Goal: Transaction & Acquisition: Download file/media

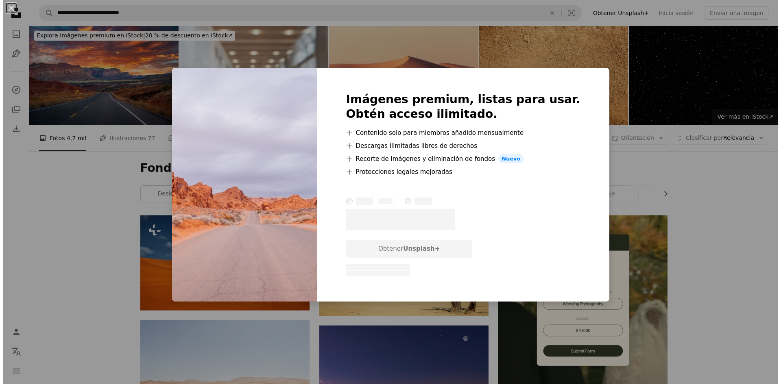
scroll to position [325, 0]
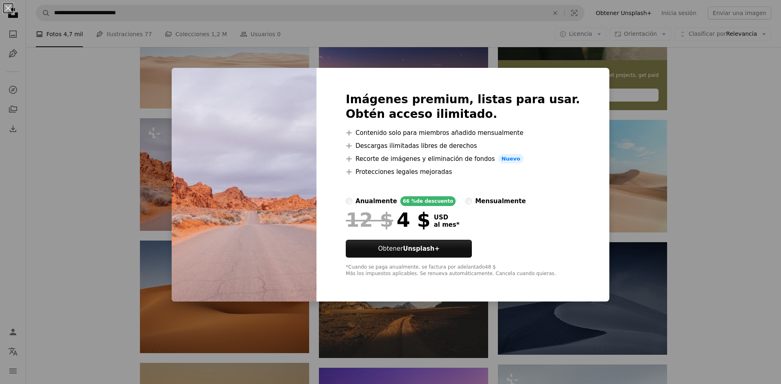
click at [316, 196] on img at bounding box center [244, 185] width 145 height 234
click at [737, 131] on div "An X shape Imágenes premium, listas para usar. Obtén acceso ilimitado. A plus s…" at bounding box center [390, 192] width 781 height 384
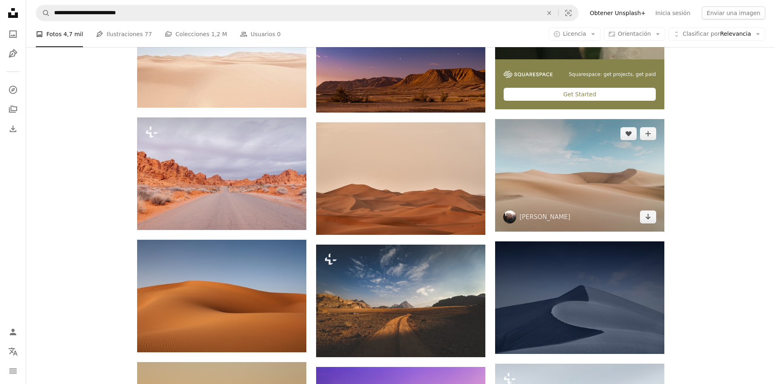
click at [660, 148] on img at bounding box center [579, 175] width 169 height 113
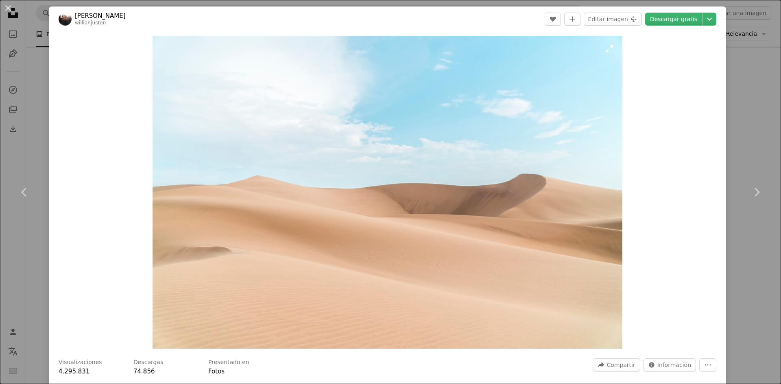
click at [181, 176] on img "Ampliar en esta imagen" at bounding box center [387, 192] width 470 height 313
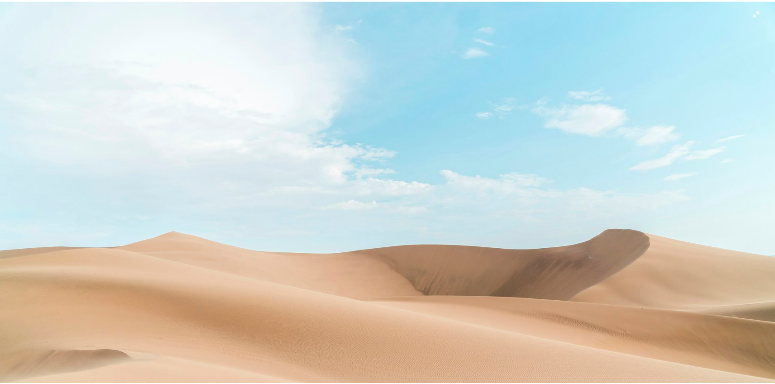
scroll to position [64, 0]
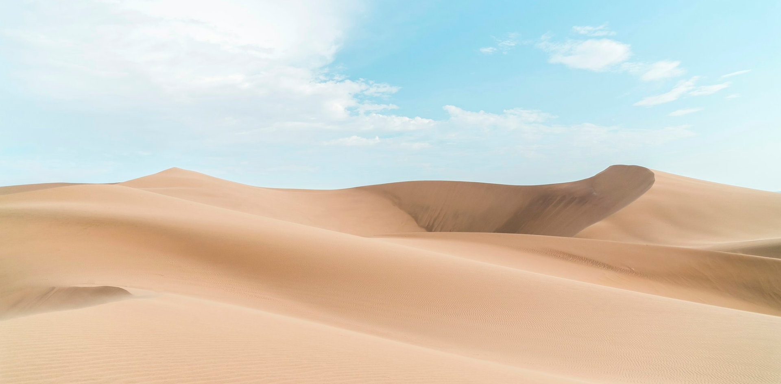
click at [472, 146] on img "Reducir el zoom en esta imagen" at bounding box center [391, 195] width 782 height 521
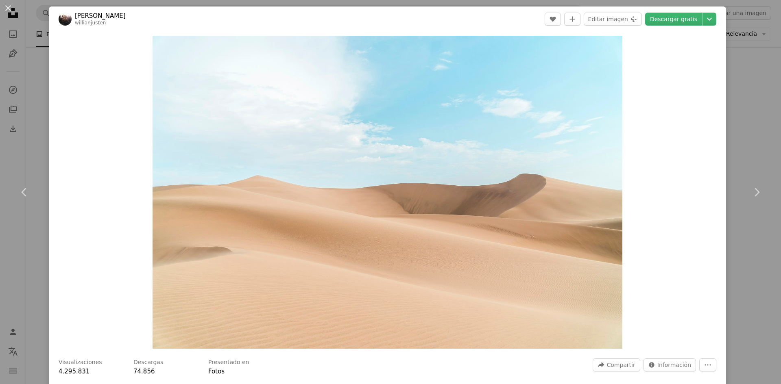
click at [730, 102] on div "An X shape Chevron left Chevron right [PERSON_NAME] willianjusten A heart A plu…" at bounding box center [390, 192] width 781 height 384
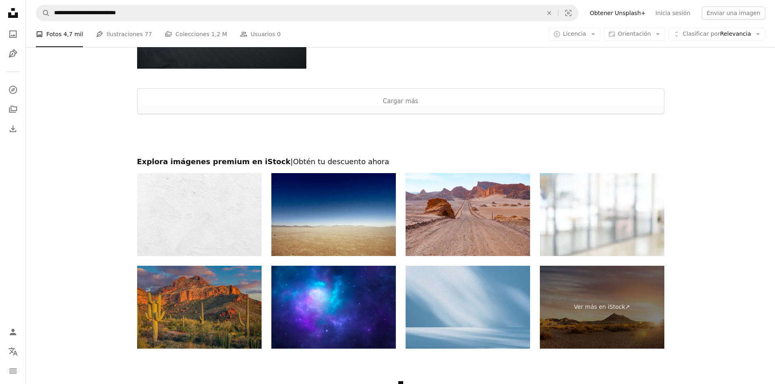
scroll to position [1301, 0]
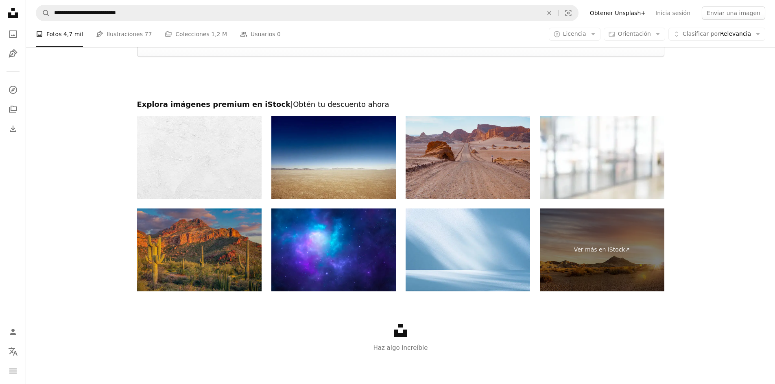
click at [493, 177] on img at bounding box center [467, 157] width 124 height 83
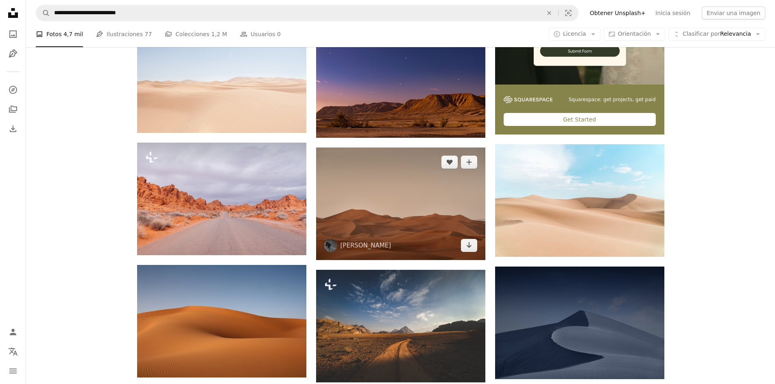
scroll to position [285, 0]
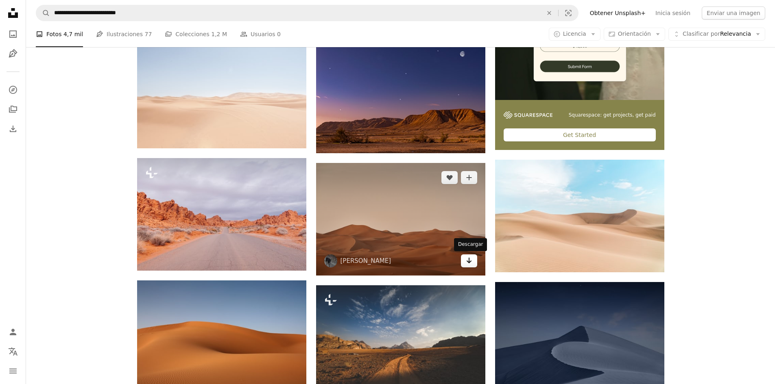
click at [473, 265] on link "Arrow pointing down" at bounding box center [469, 261] width 16 height 13
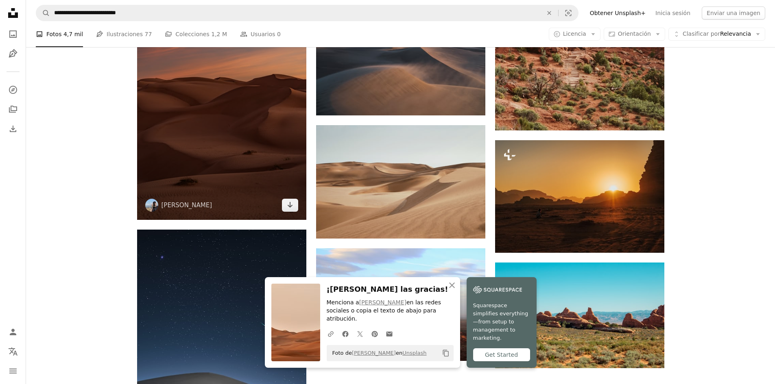
scroll to position [813, 0]
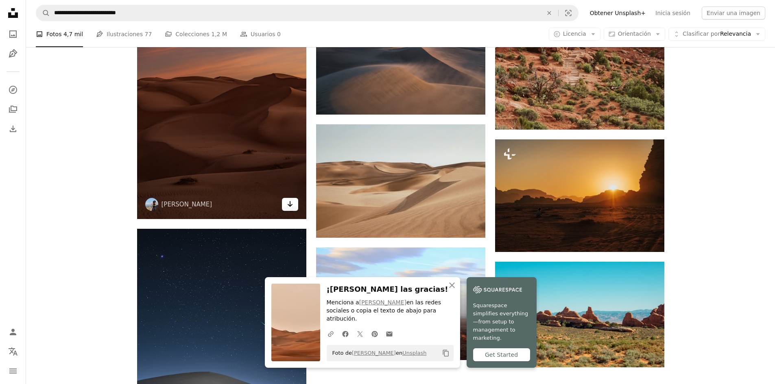
click at [295, 206] on link "Arrow pointing down" at bounding box center [290, 204] width 16 height 13
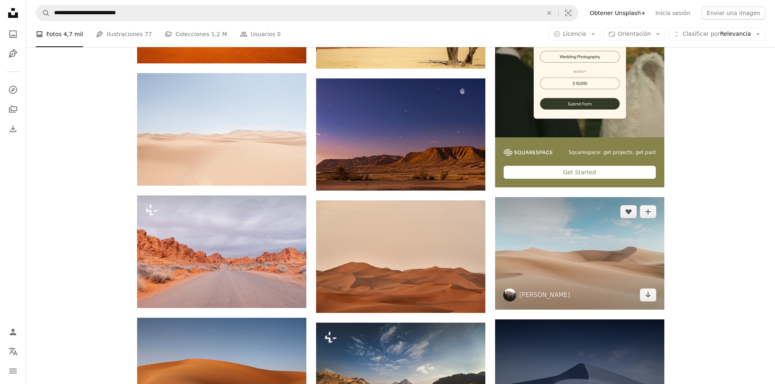
scroll to position [244, 0]
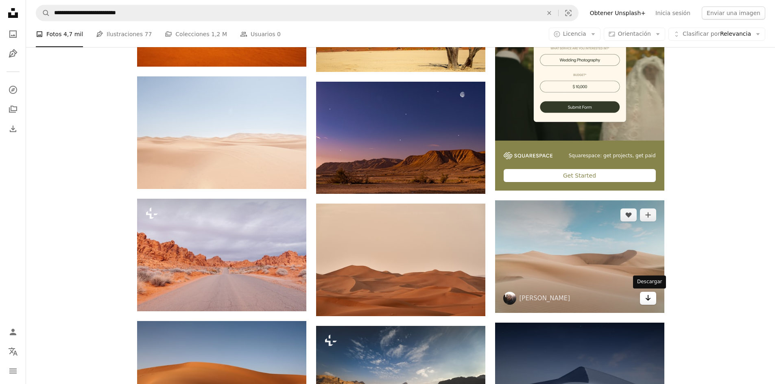
click at [649, 298] on icon "Arrow pointing down" at bounding box center [648, 298] width 7 height 10
